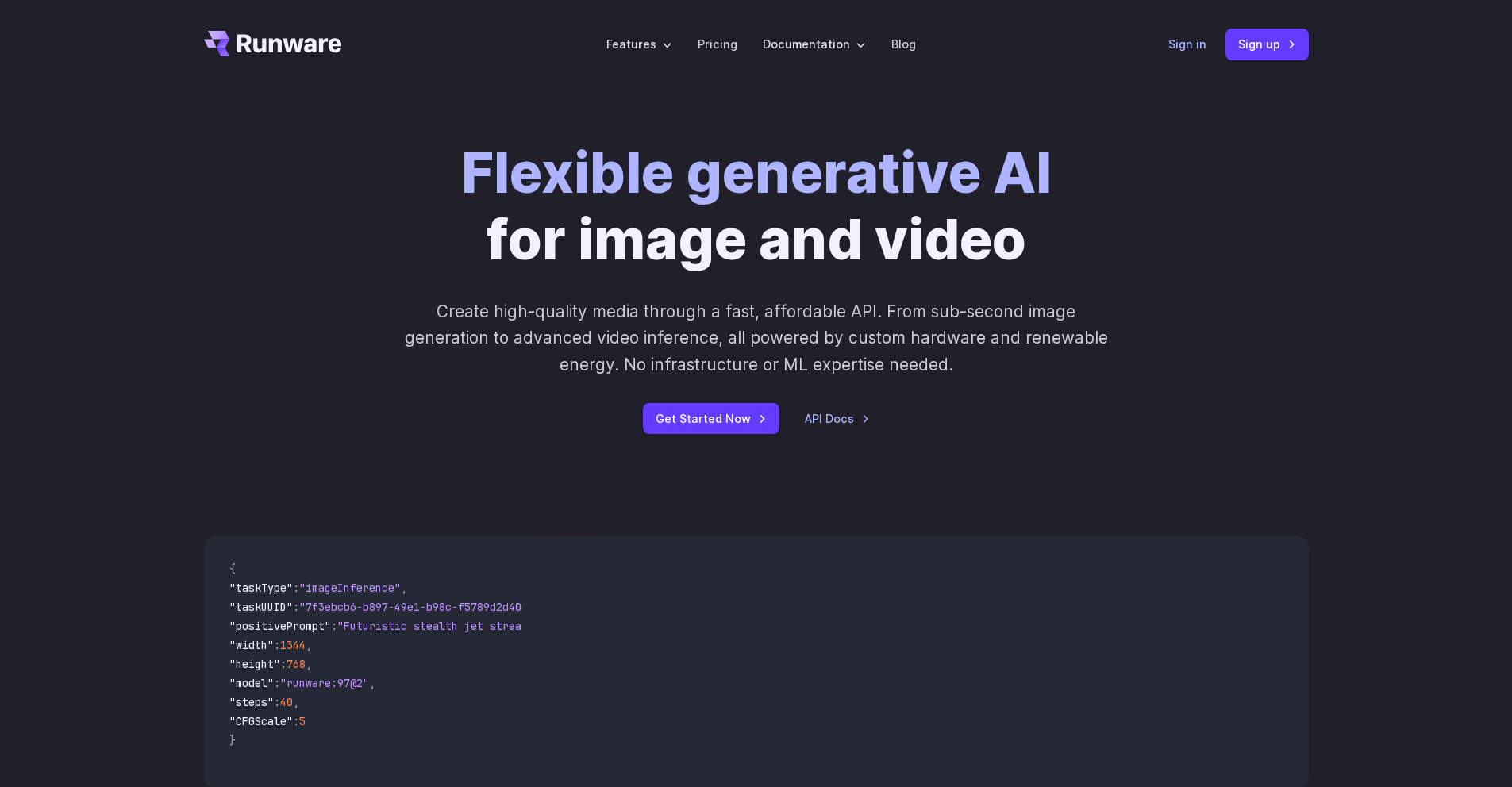
click at [1200, 49] on link "Sign in" at bounding box center [1186, 44] width 38 height 18
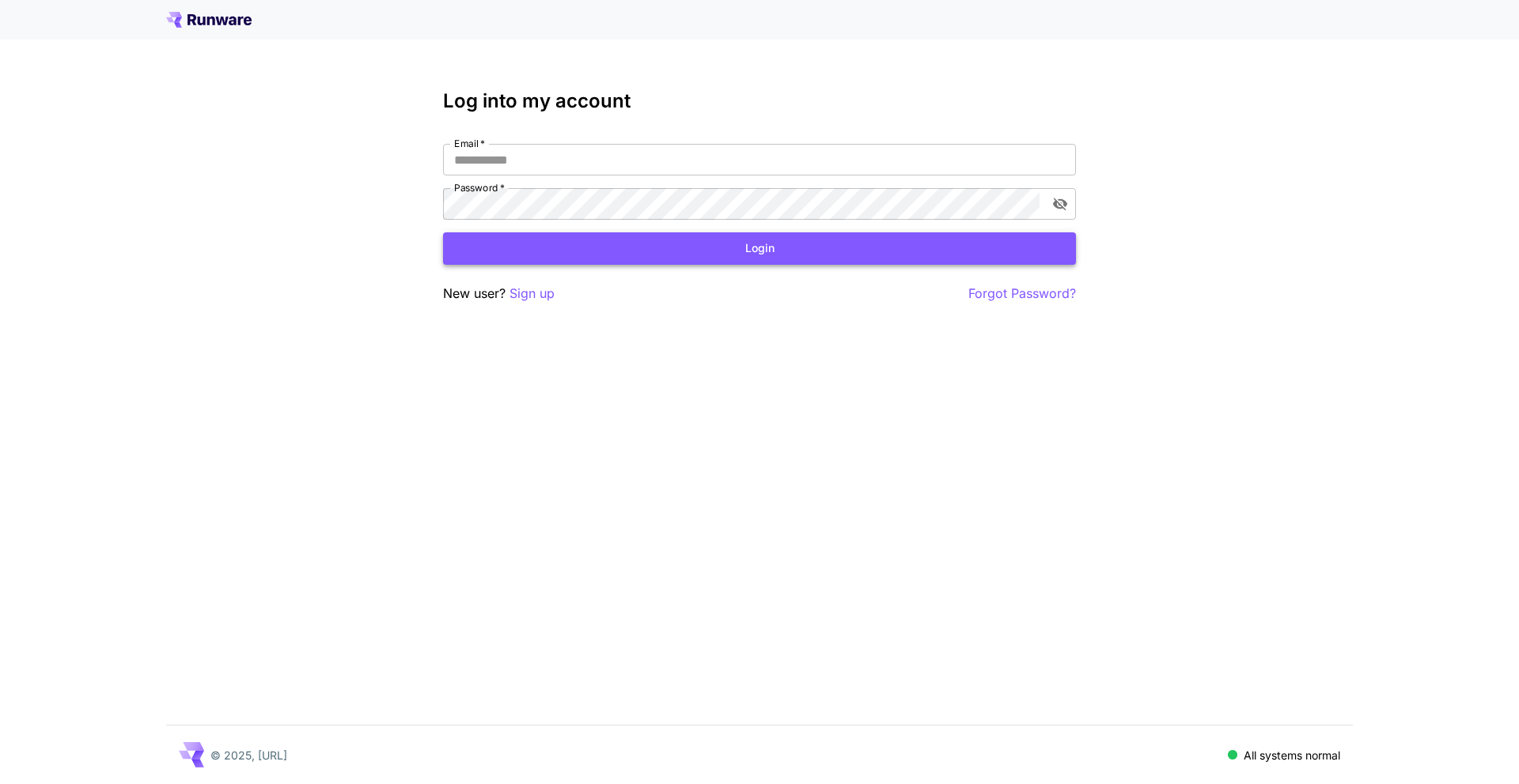
type input "**********"
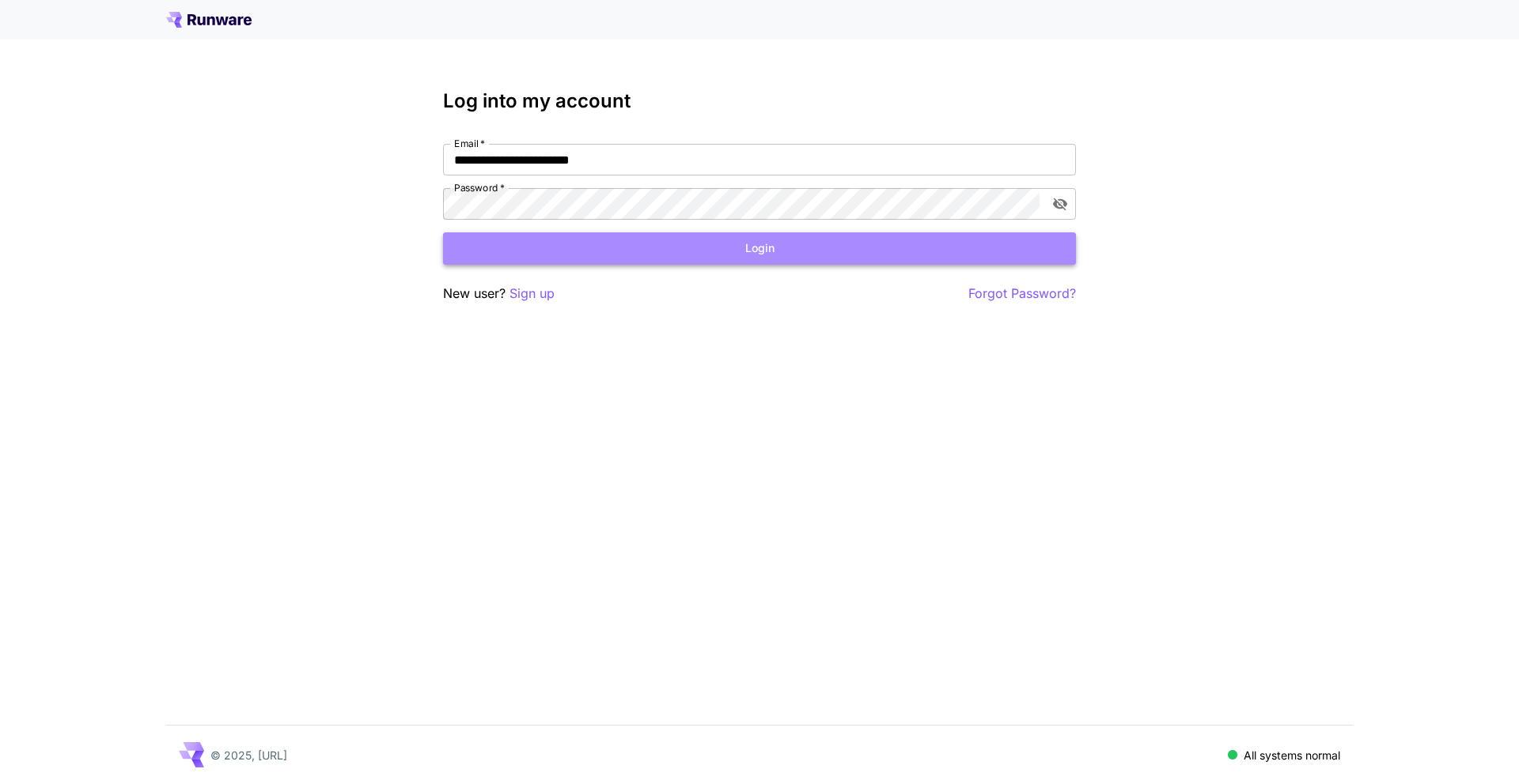
click at [641, 243] on button "Login" at bounding box center [760, 248] width 633 height 32
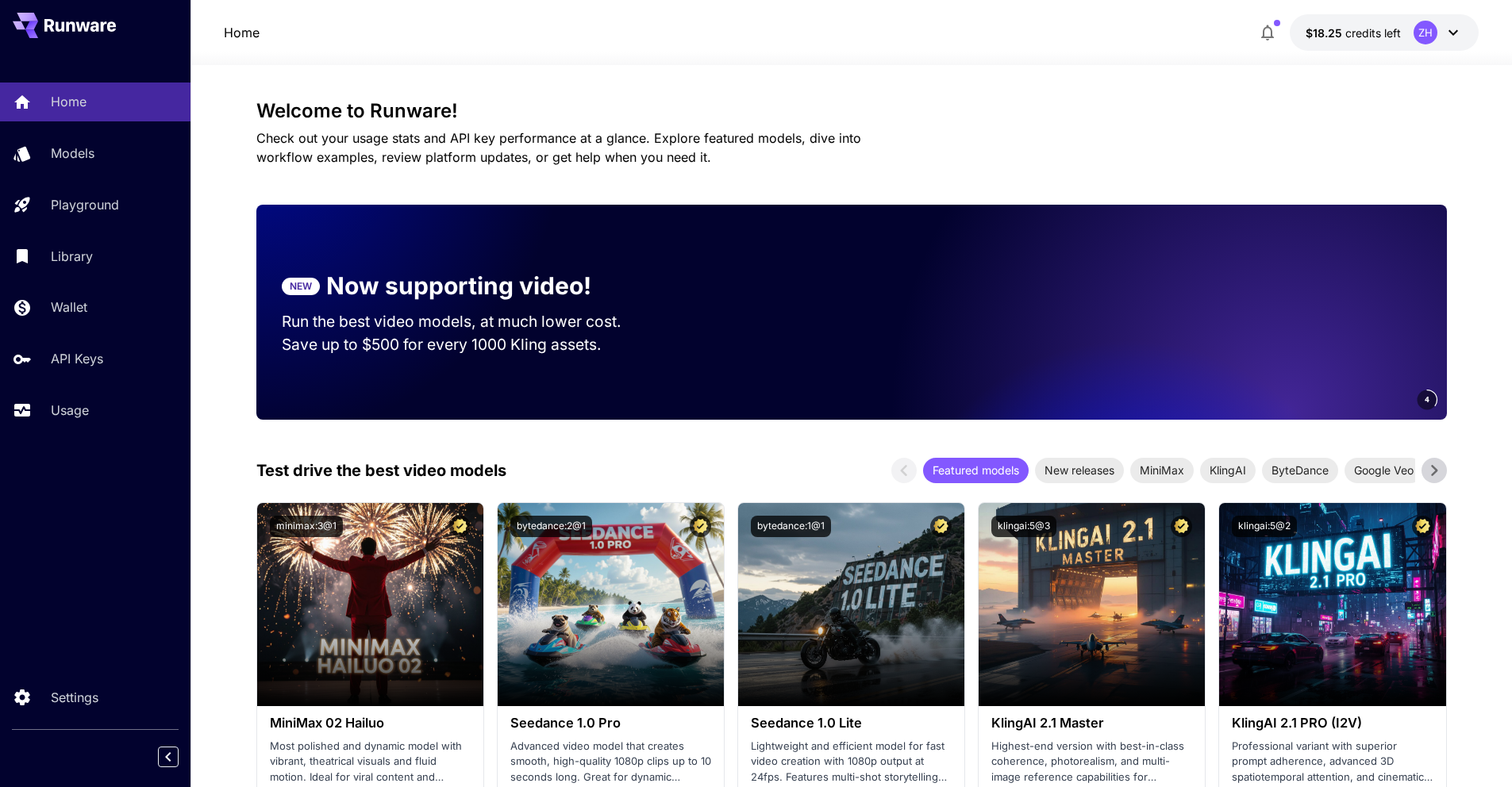
click at [1433, 36] on div "ZH" at bounding box center [1425, 32] width 24 height 24
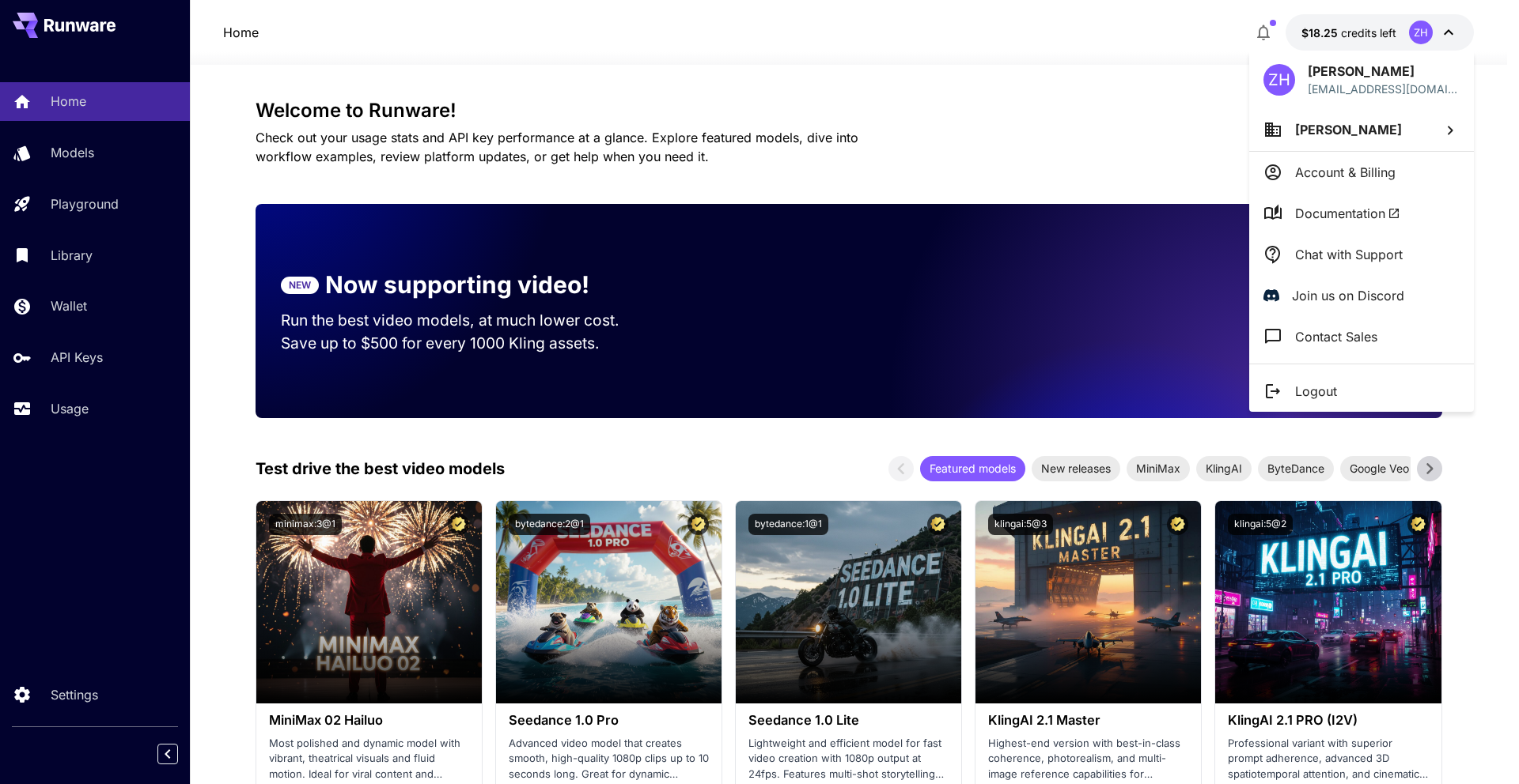
click at [1309, 383] on p "Logout" at bounding box center [1316, 392] width 42 height 19
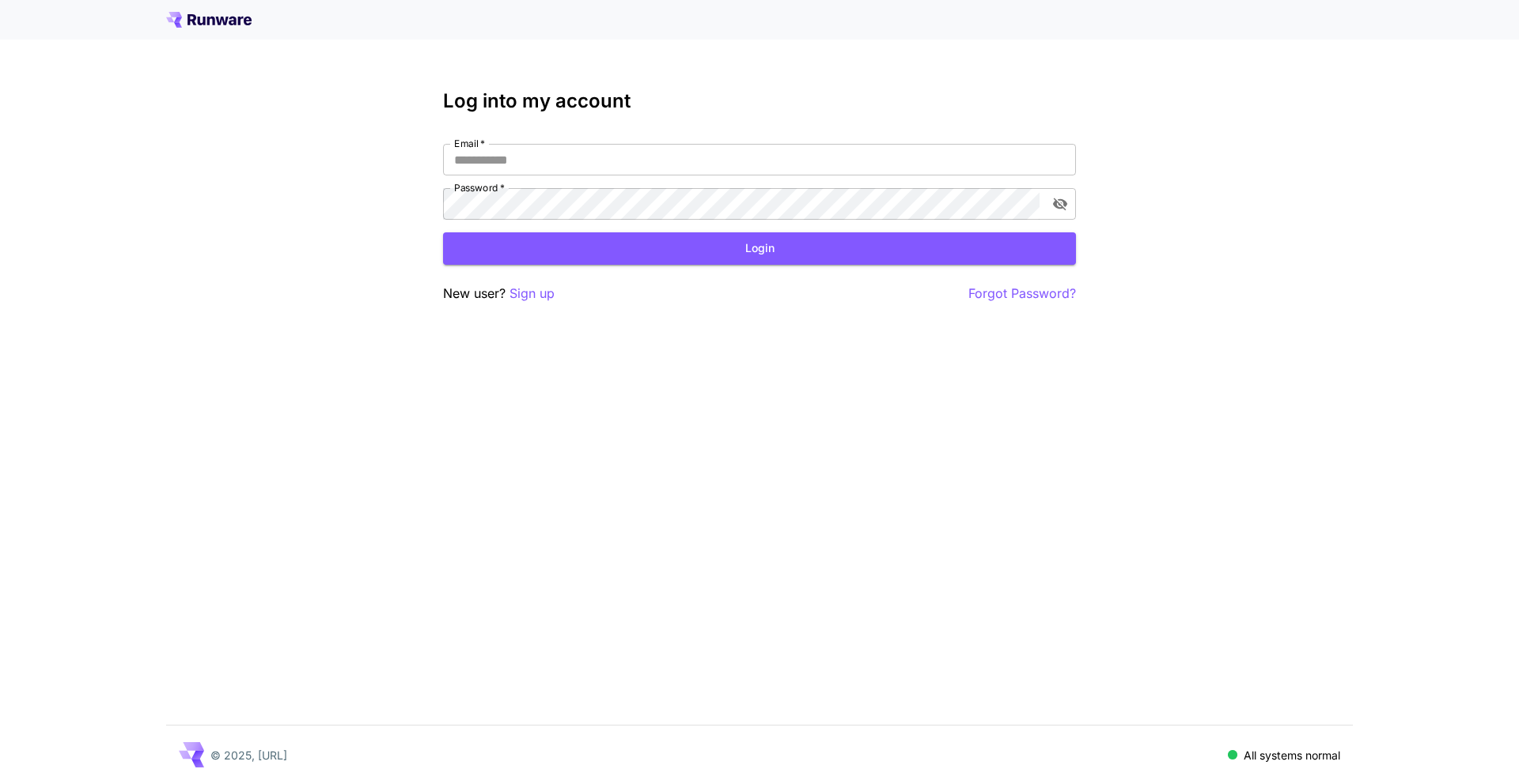
type input "**********"
click at [219, 25] on icon at bounding box center [209, 20] width 86 height 16
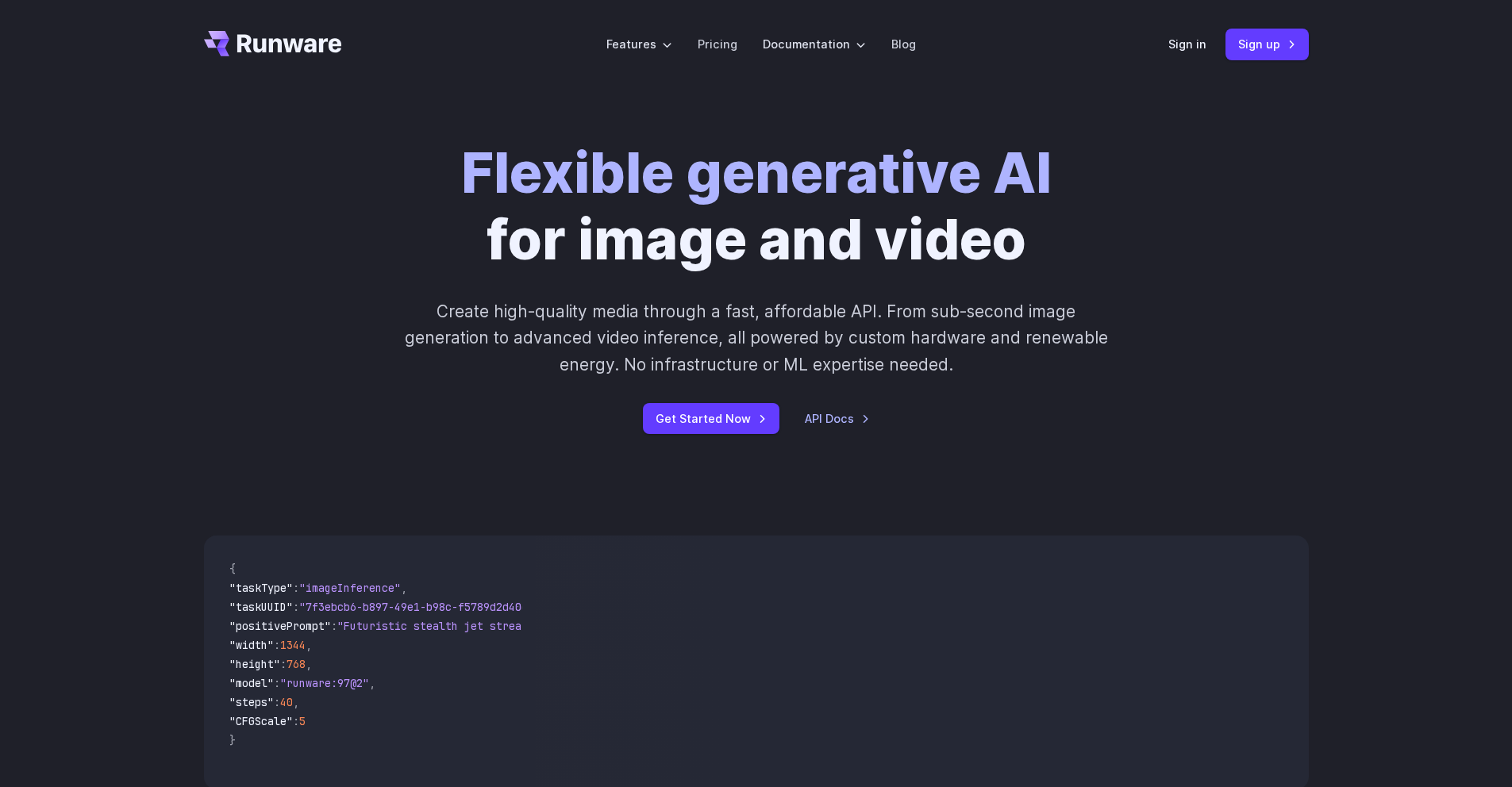
scroll to position [4, 0]
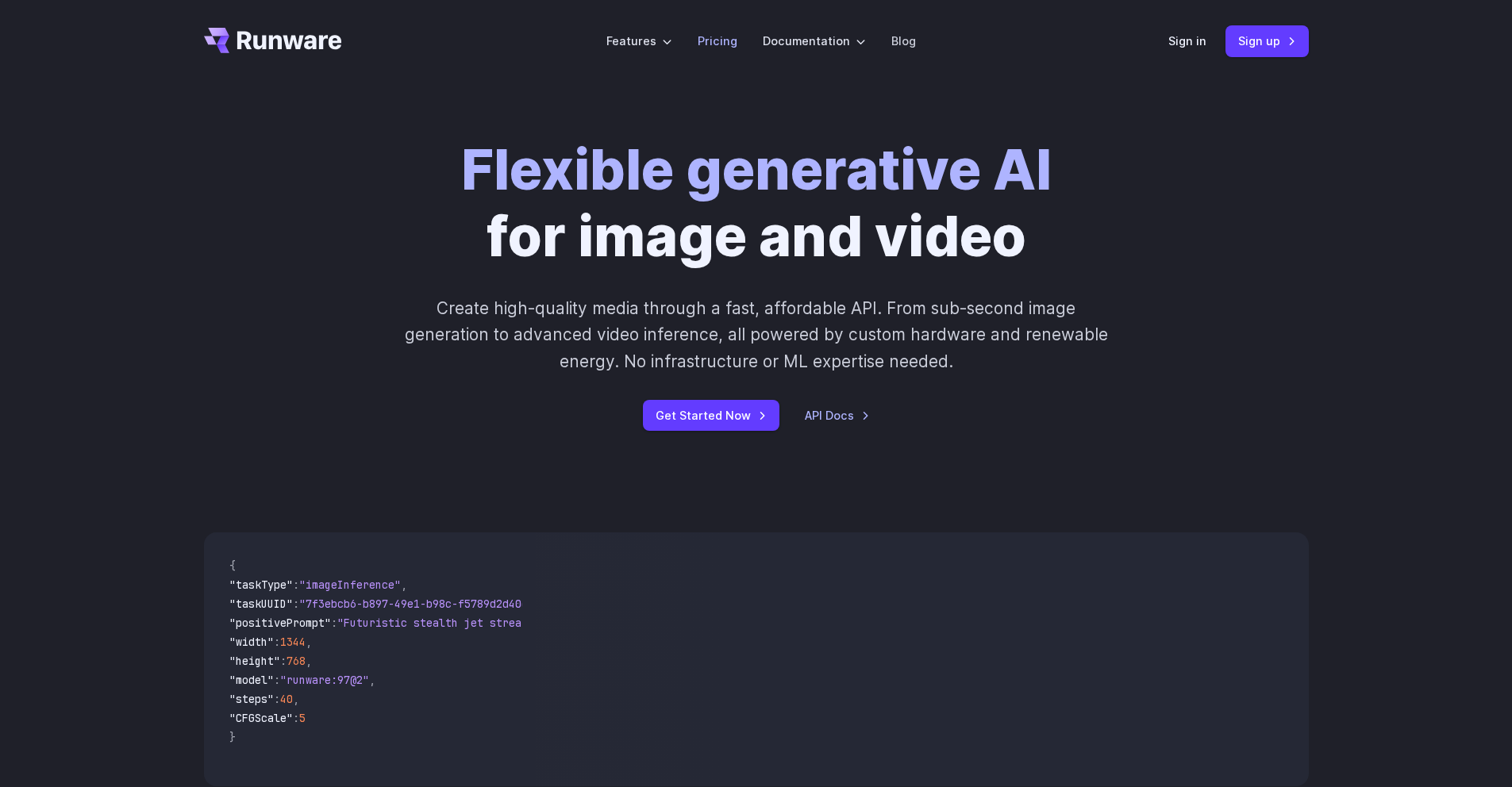
click at [727, 44] on link "Pricing" at bounding box center [717, 40] width 39 height 18
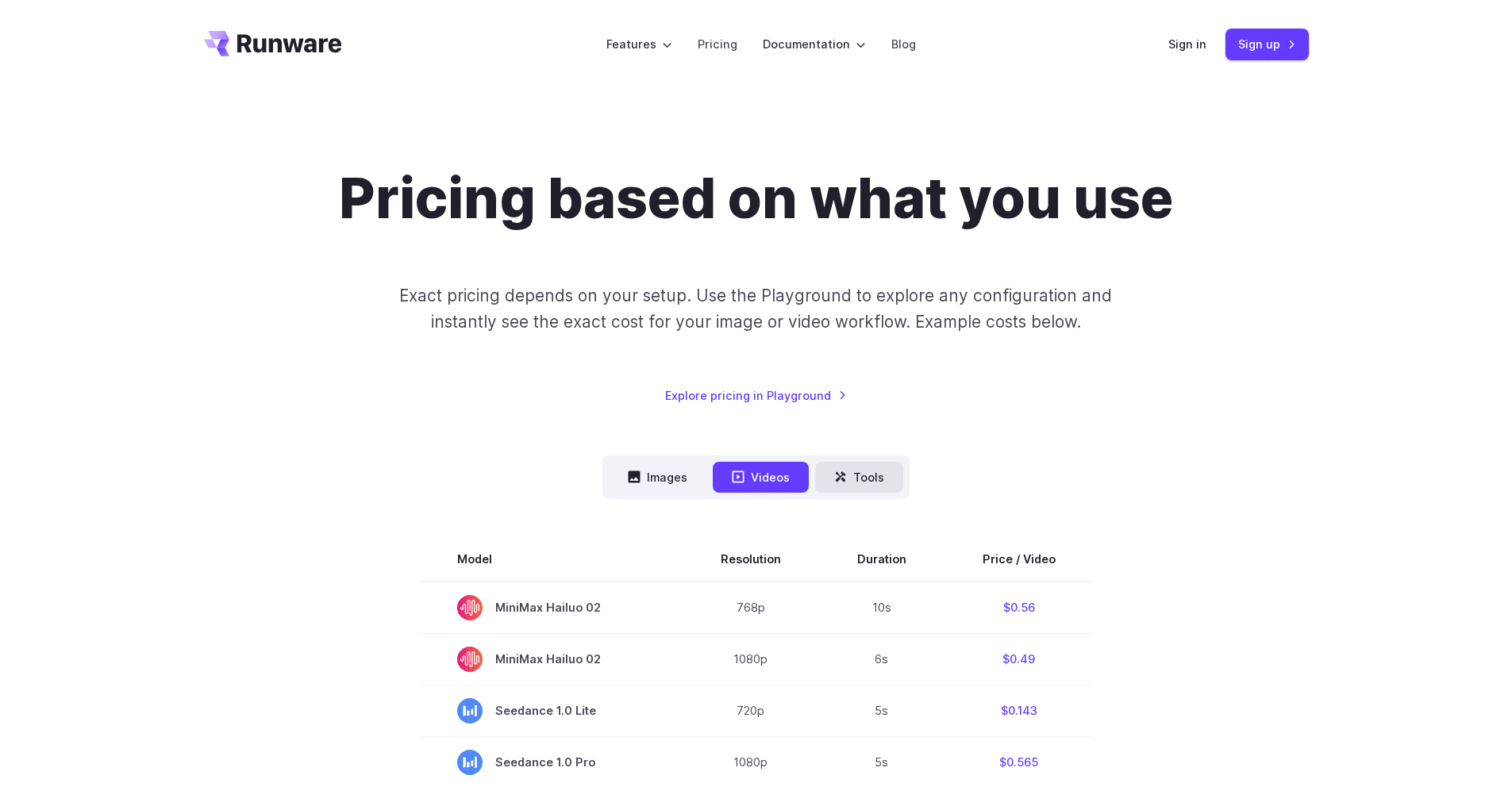
click at [828, 487] on button "Tools" at bounding box center [859, 476] width 88 height 31
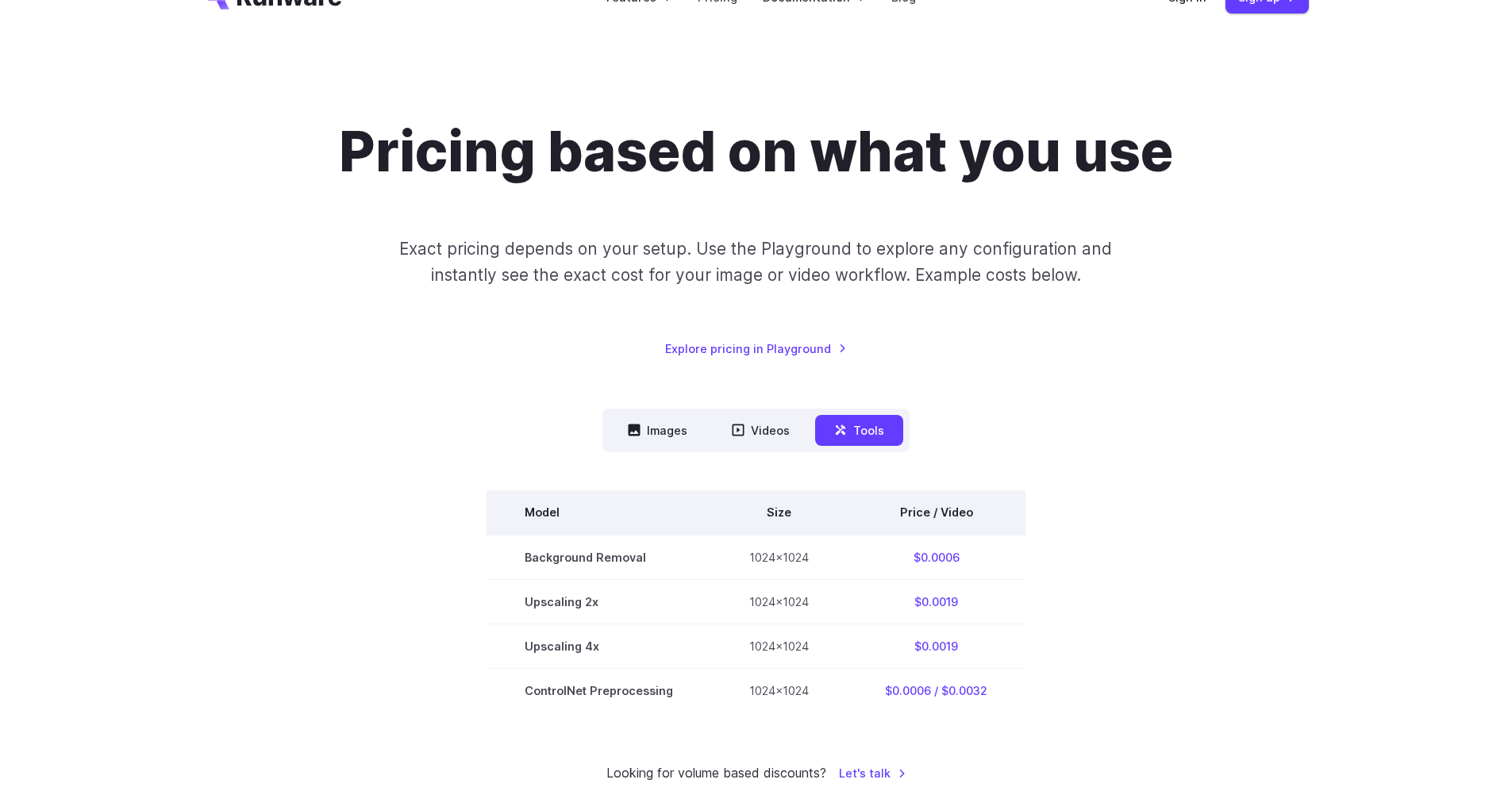
scroll to position [195, 0]
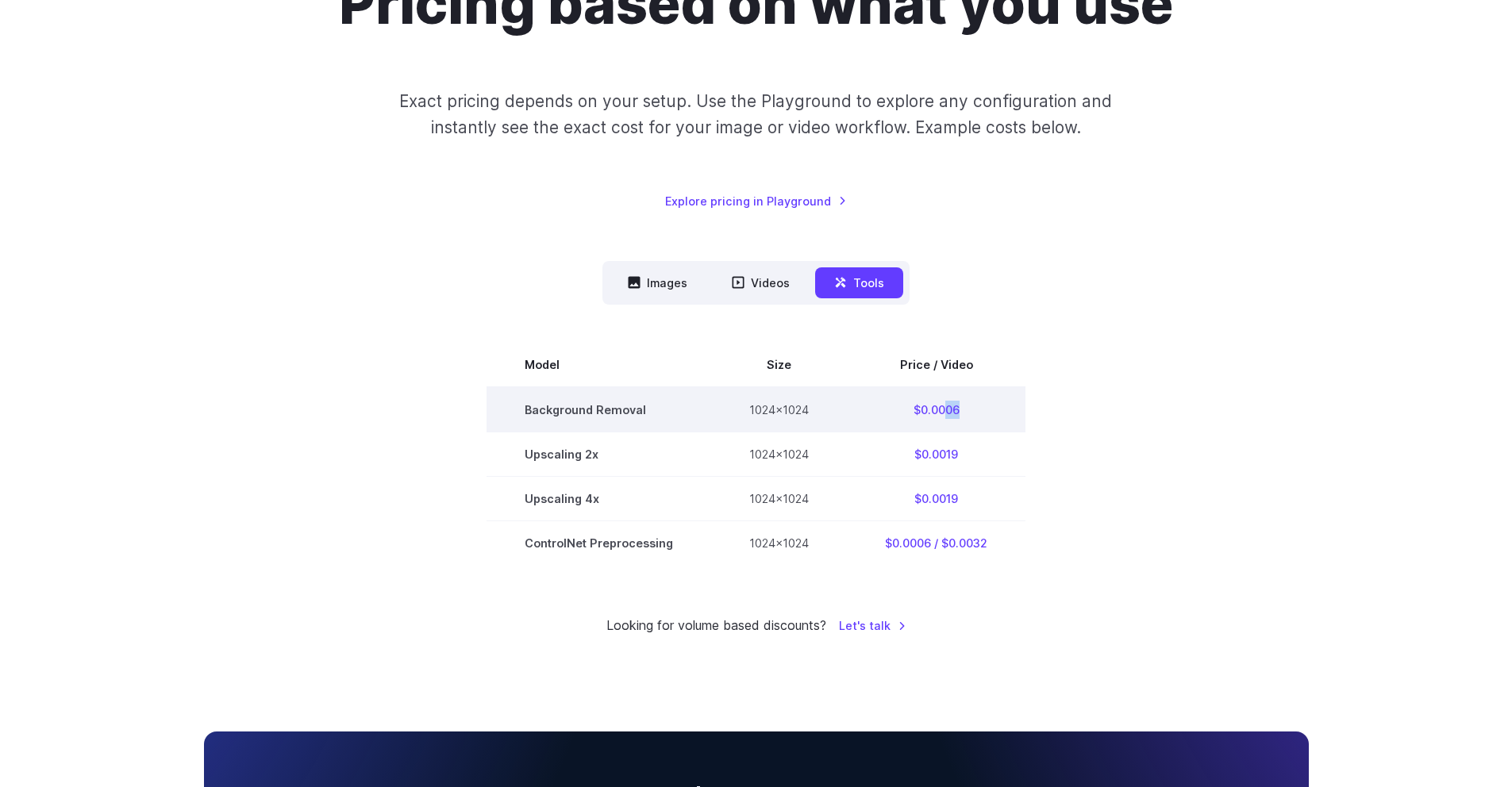
drag, startPoint x: 943, startPoint y: 411, endPoint x: 971, endPoint y: 411, distance: 28.0
click at [971, 411] on td "$0.0006" at bounding box center [936, 410] width 179 height 46
click at [1036, 328] on div "Model Size Steps Price / Video FLUX.1 [[PERSON_NAME]] 1024x1024 4 $0.0013 FLUX.…" at bounding box center [756, 434] width 1105 height 261
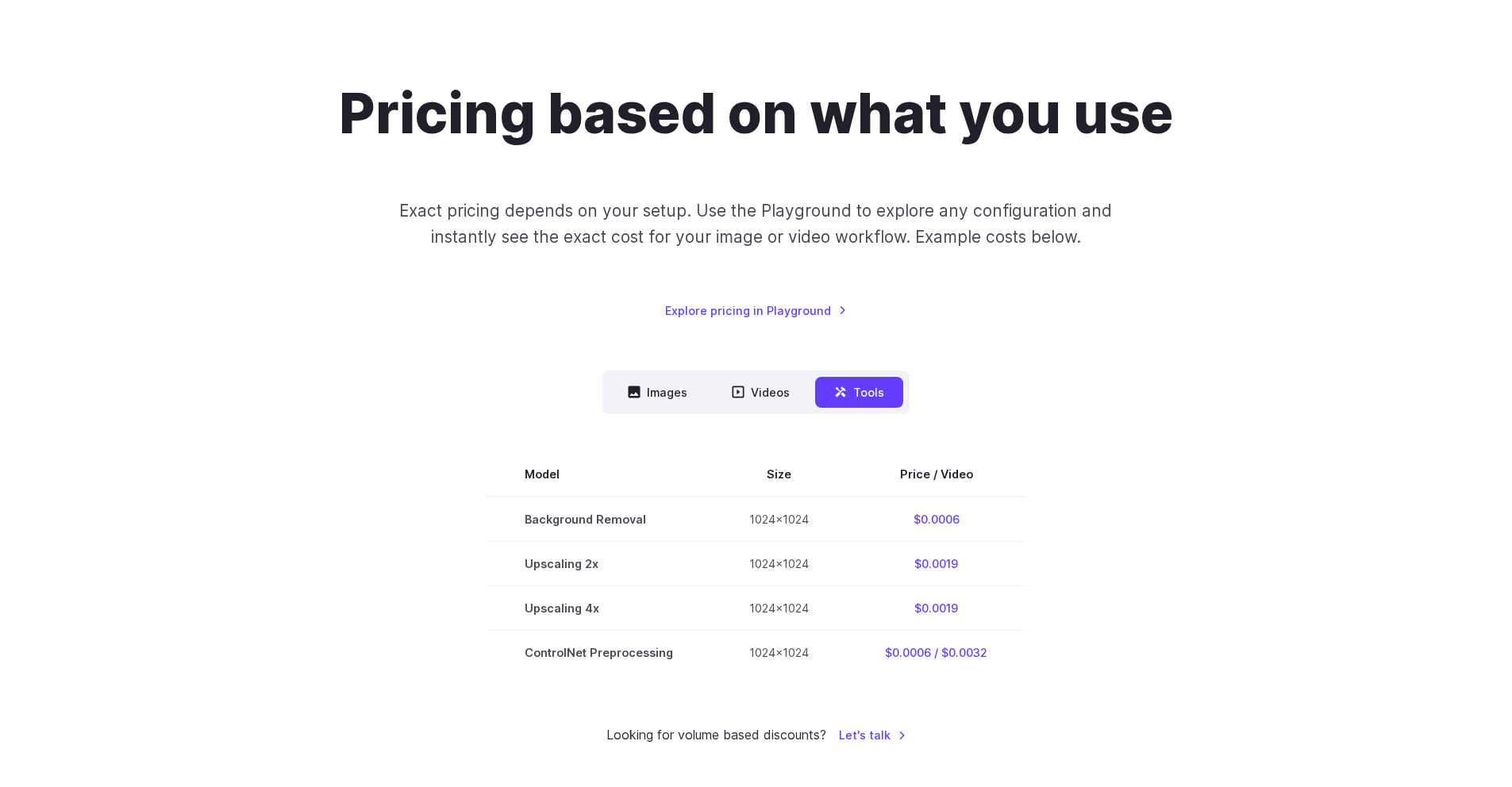
scroll to position [89, 0]
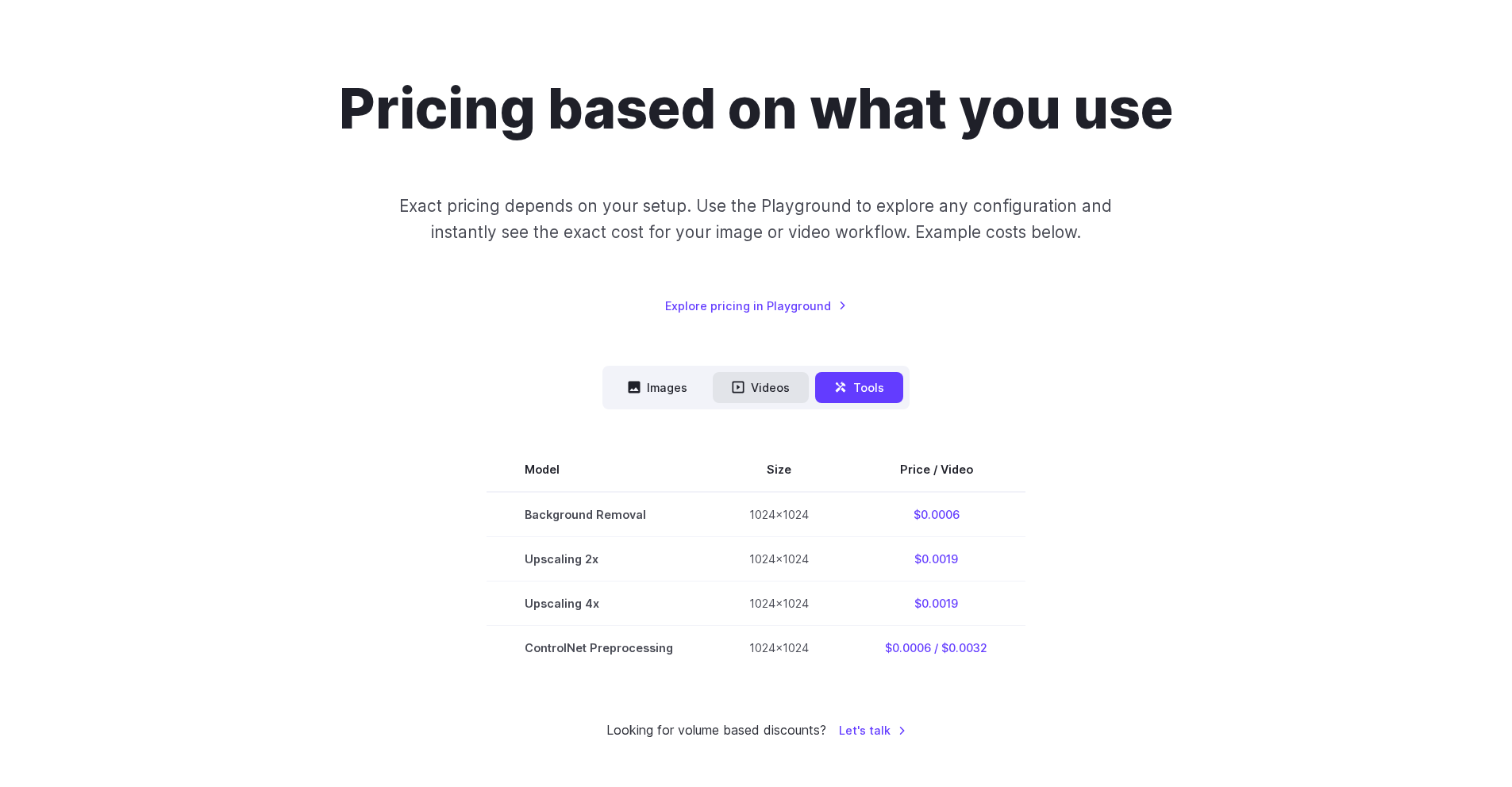
click at [756, 394] on button "Videos" at bounding box center [760, 387] width 96 height 31
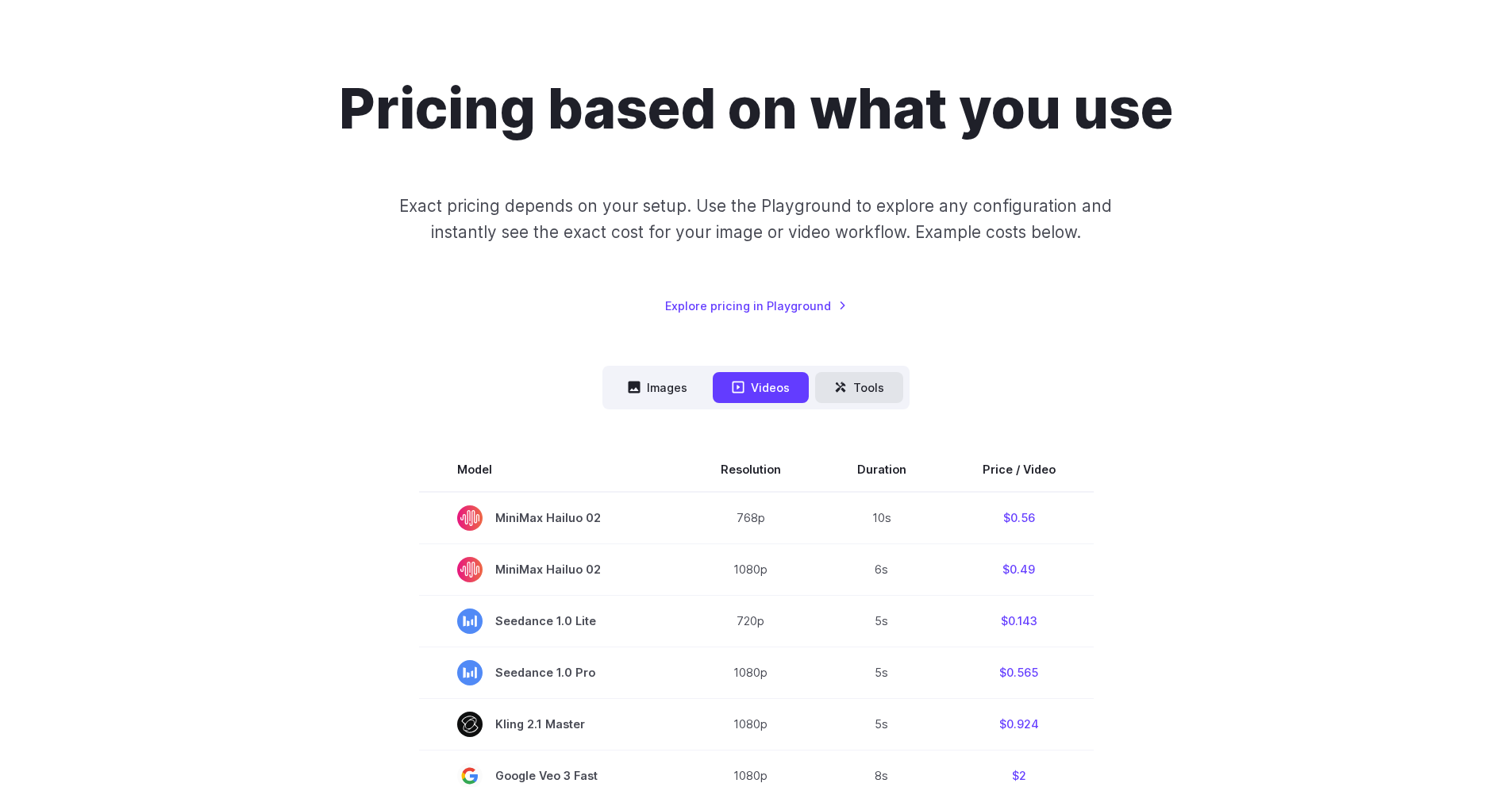
click at [824, 390] on button "Tools" at bounding box center [859, 387] width 88 height 31
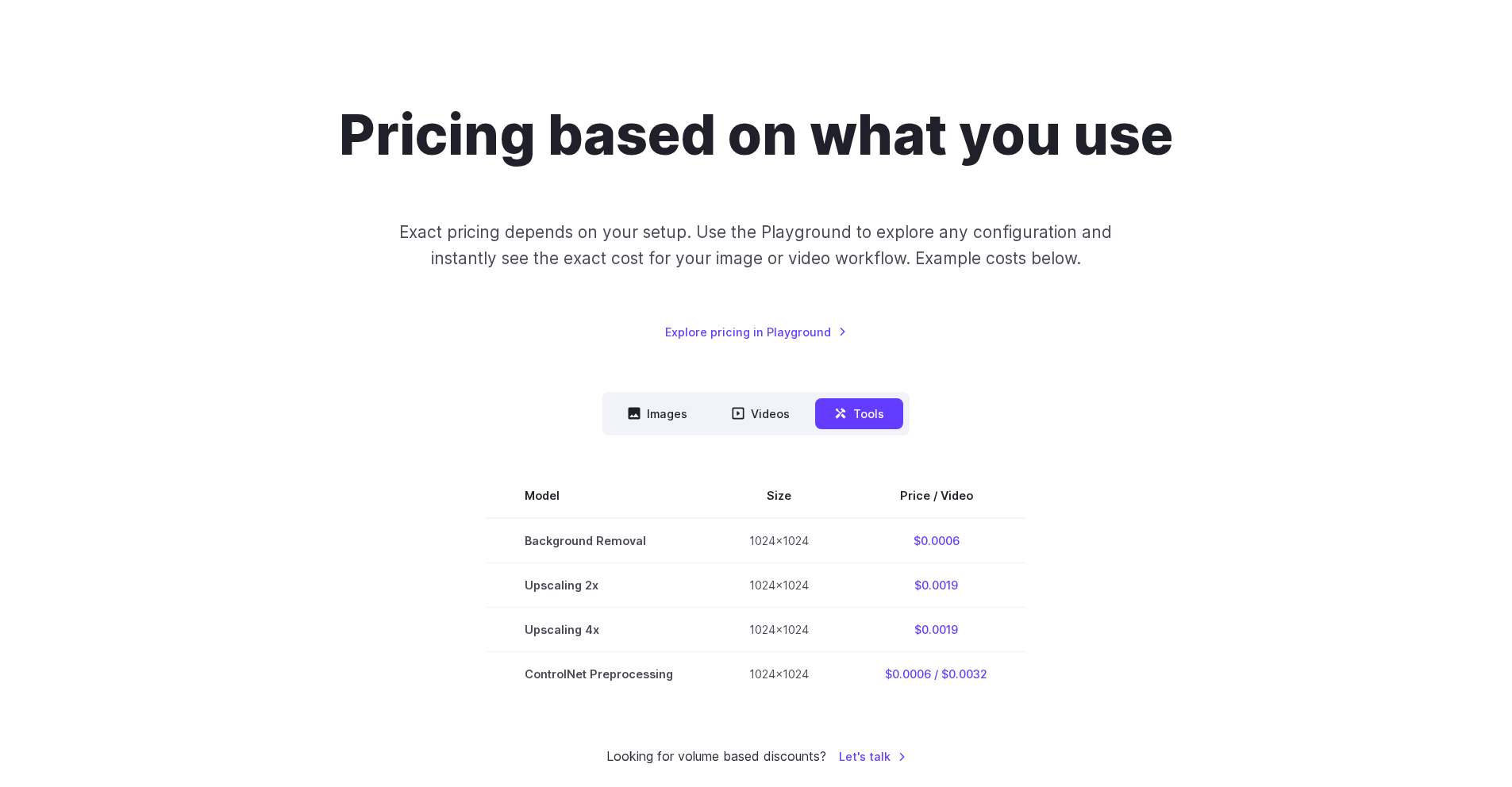
scroll to position [0, 0]
